Goal: Find specific page/section: Find specific page/section

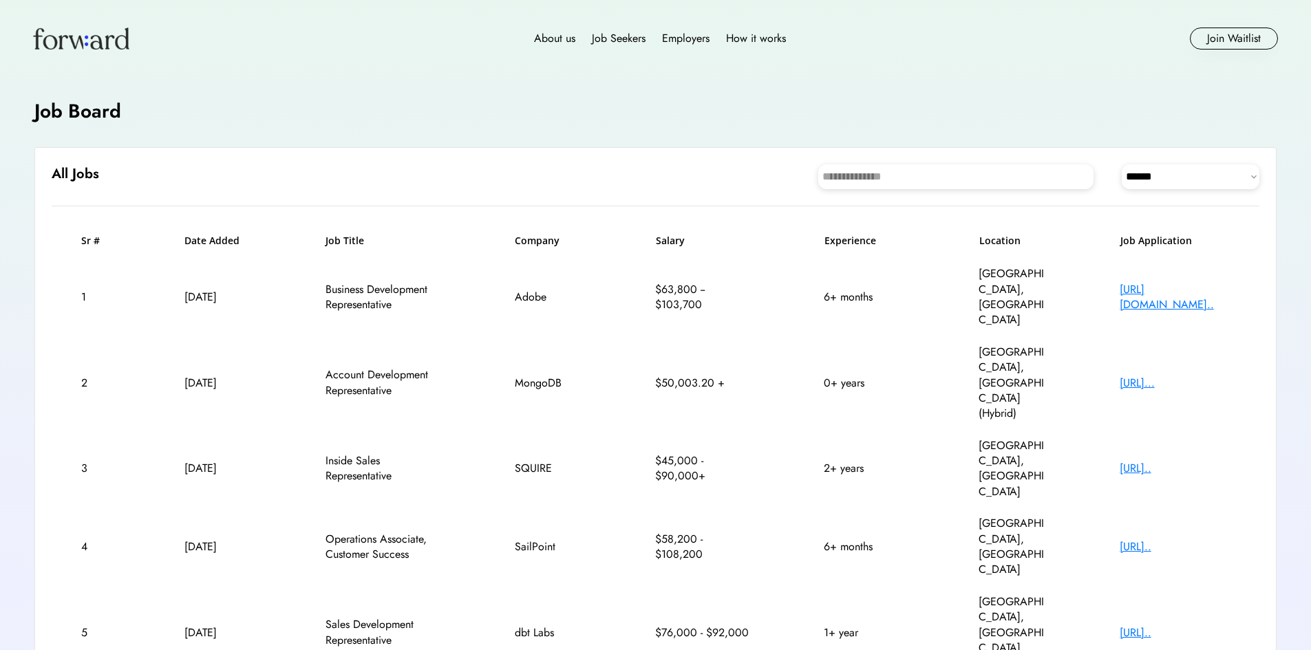
select select "********"
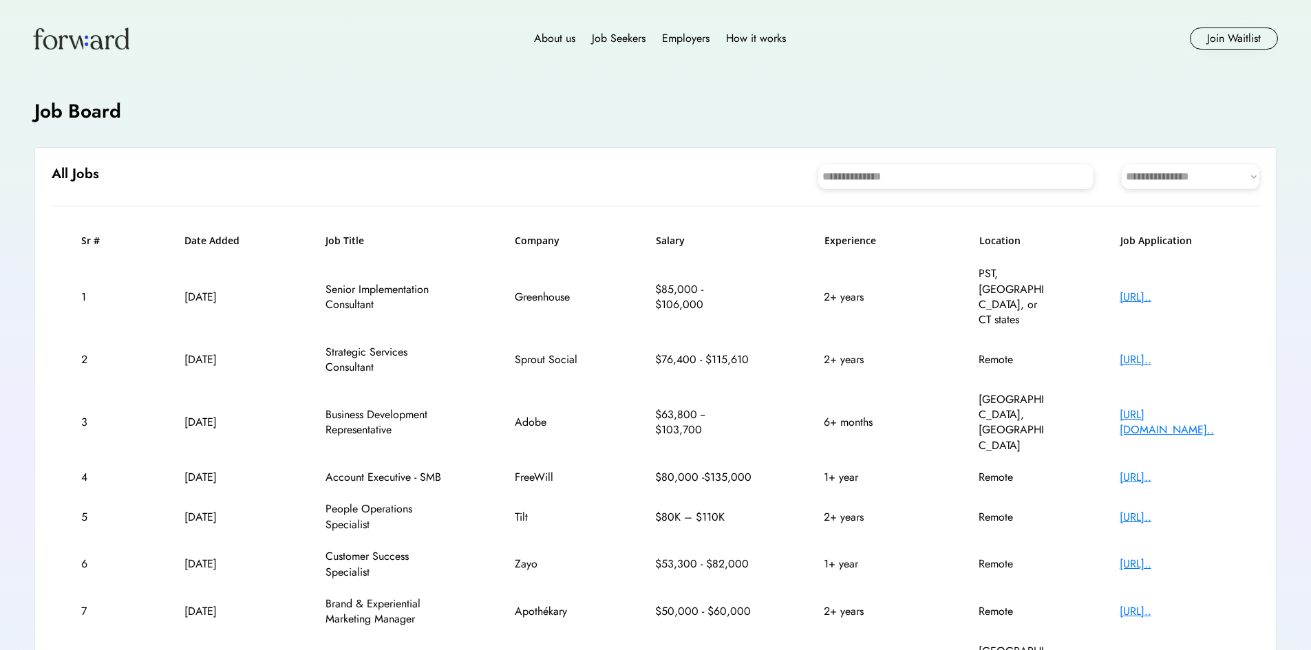
click at [1159, 175] on select "**********" at bounding box center [1191, 176] width 138 height 25
select select "********"
click at [1122, 164] on select "**********" at bounding box center [1191, 176] width 138 height 25
